Goal: Task Accomplishment & Management: Manage account settings

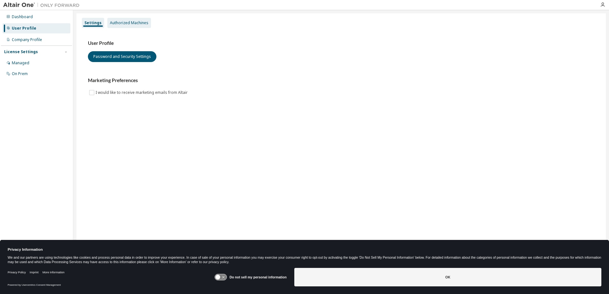
click at [125, 21] on div "Authorized Machines" at bounding box center [129, 22] width 39 height 5
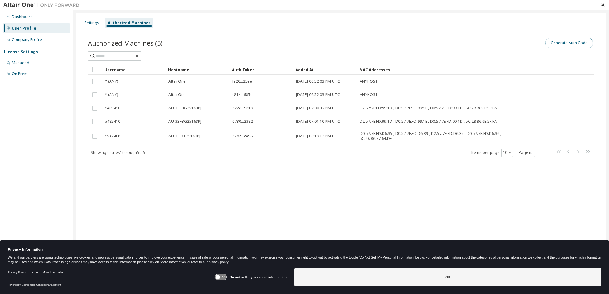
click at [567, 41] on button "Generate Auth Code" at bounding box center [569, 43] width 48 height 11
